Goal: Communication & Community: Connect with others

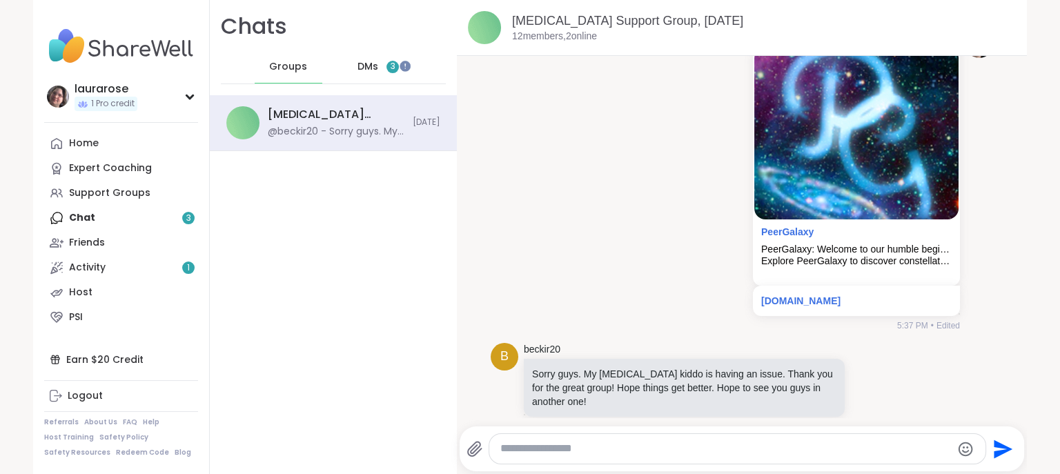
click at [364, 67] on span "DMs" at bounding box center [368, 67] width 21 height 14
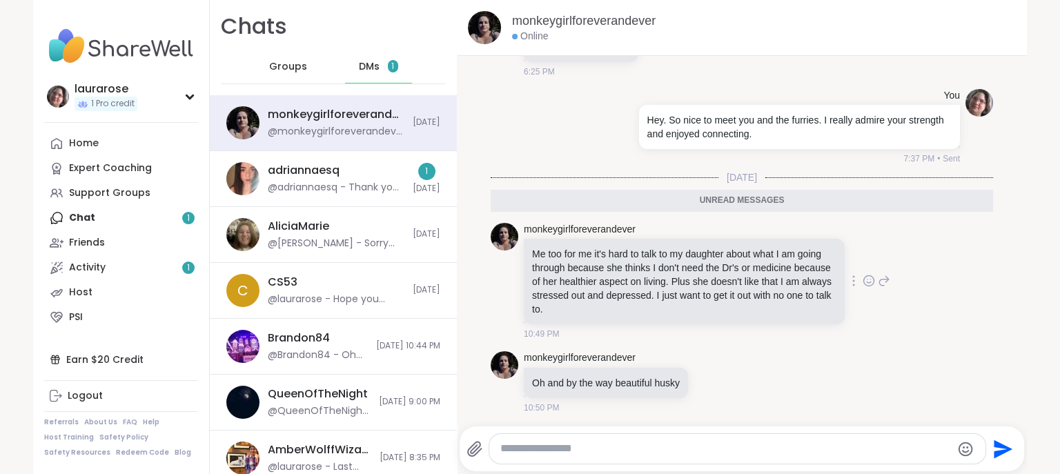
click at [869, 278] on icon at bounding box center [869, 281] width 12 height 14
click at [733, 261] on div "Select Reaction: Thumbs up" at bounding box center [729, 259] width 12 height 12
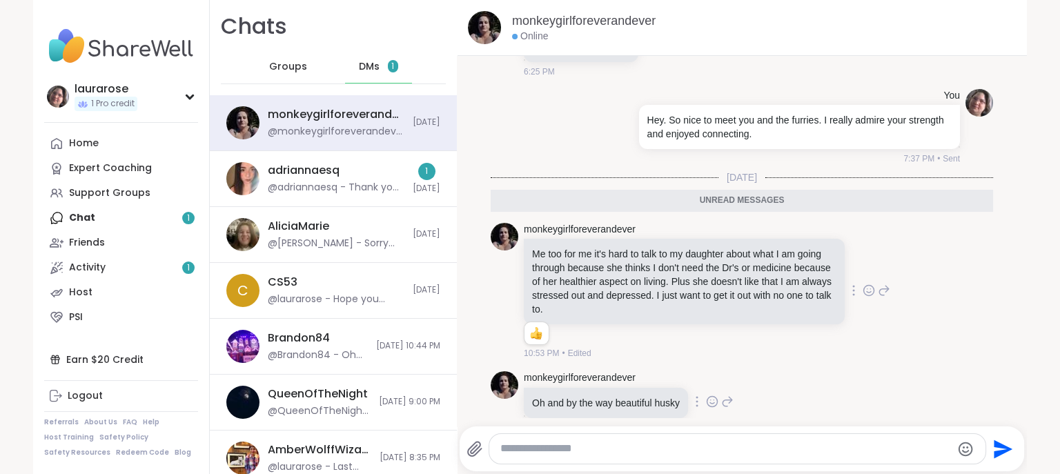
click at [710, 400] on icon at bounding box center [712, 402] width 12 height 14
click at [603, 386] on button "Select Reaction: Heart" at bounding box center [603, 380] width 28 height 28
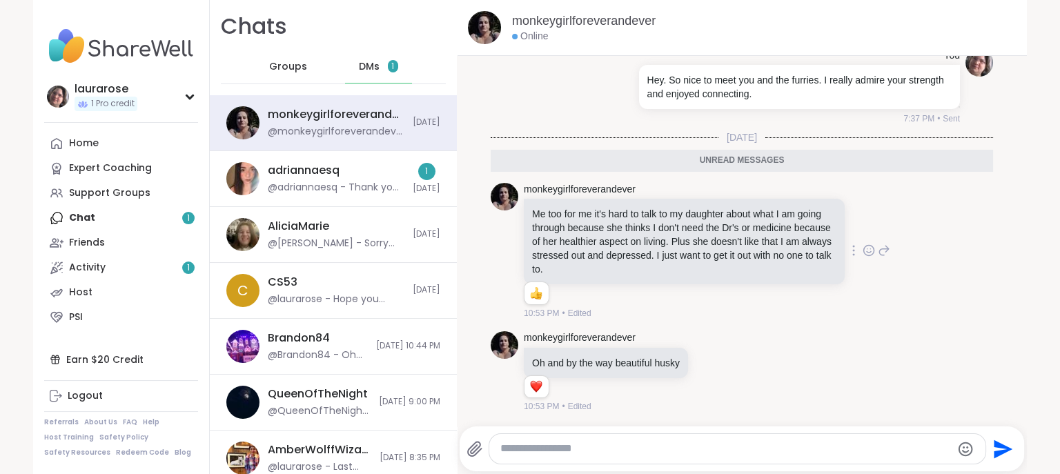
click at [643, 442] on div at bounding box center [738, 449] width 496 height 30
click at [628, 447] on textarea "Type your message" at bounding box center [726, 449] width 451 height 14
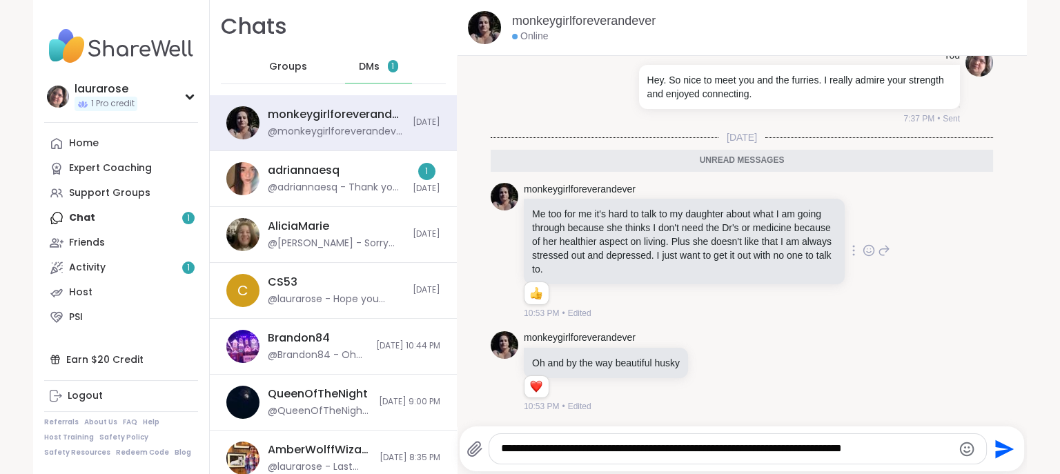
type textarea "**********"
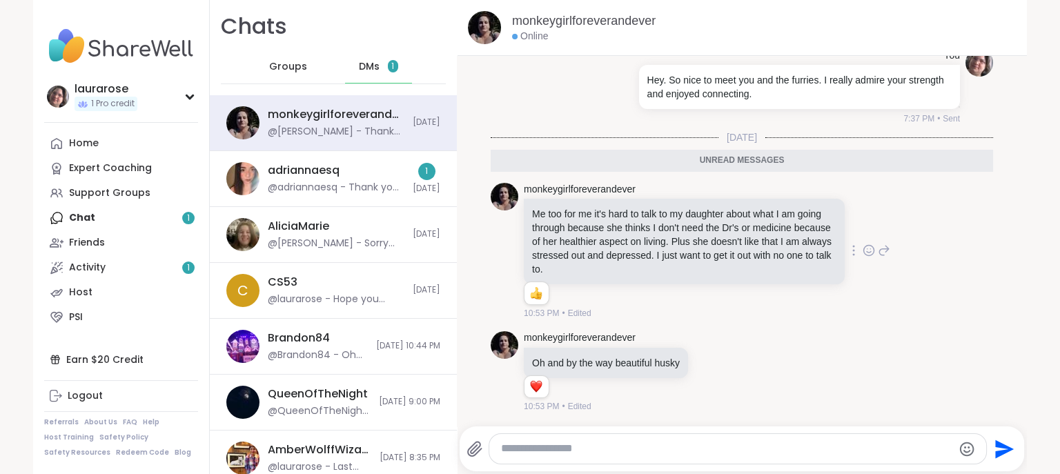
scroll to position [154, 0]
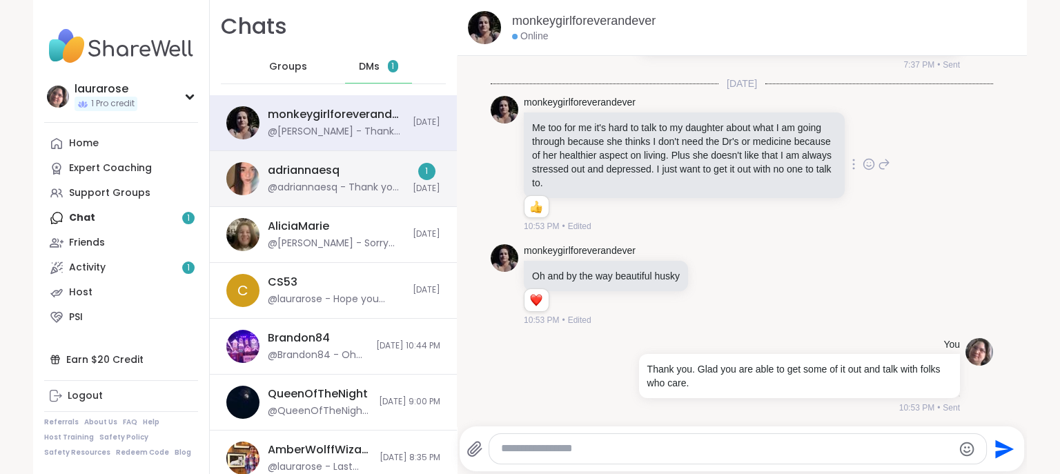
click at [359, 178] on div "adriannaesq @adriannaesq - Thank you and I’m glad we got to meet as well! I lov…" at bounding box center [336, 179] width 137 height 32
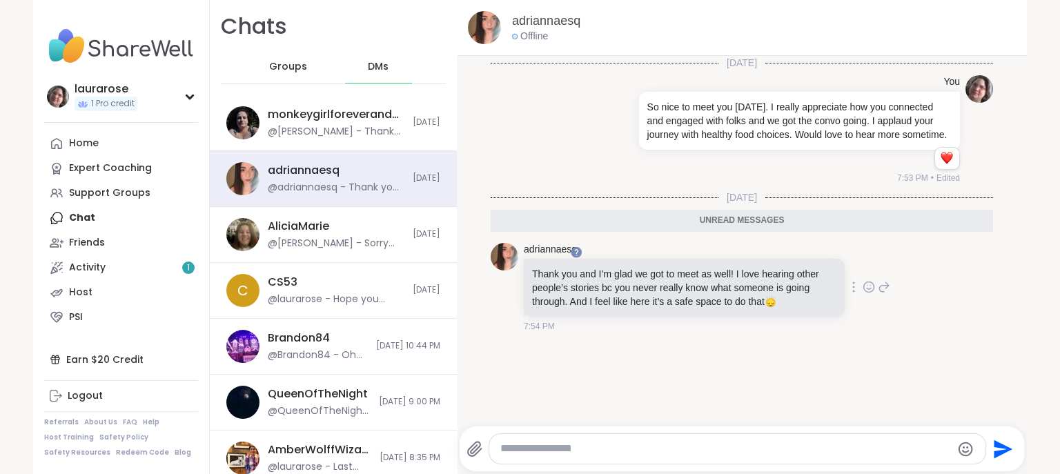
scroll to position [0, 0]
click at [869, 282] on icon at bounding box center [869, 287] width 12 height 14
click at [758, 265] on div "Select Reaction: Heart" at bounding box center [759, 265] width 12 height 12
click at [117, 266] on link "Activity 1" at bounding box center [121, 267] width 154 height 25
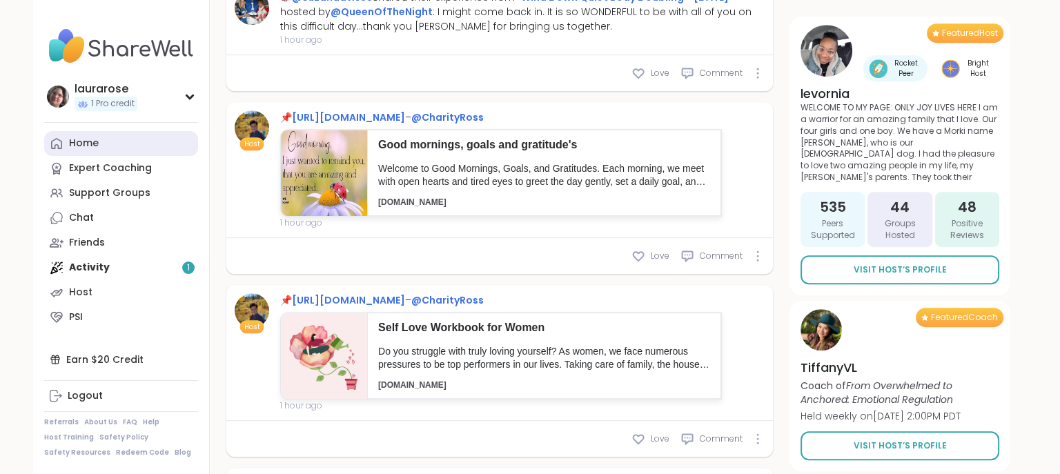
click at [101, 147] on link "Home" at bounding box center [121, 143] width 154 height 25
